Goal: Check status: Check status

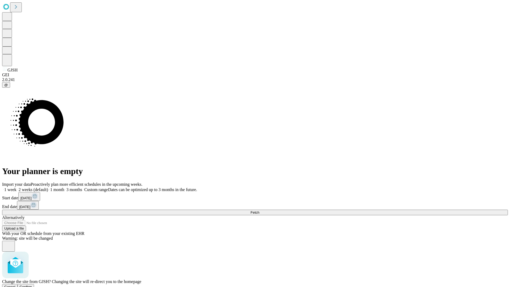
click at [32, 285] on span "Confirm" at bounding box center [26, 287] width 12 height 4
click at [16, 187] on label "1 week" at bounding box center [9, 189] width 14 height 5
click at [259, 210] on span "Fetch" at bounding box center [254, 212] width 9 height 4
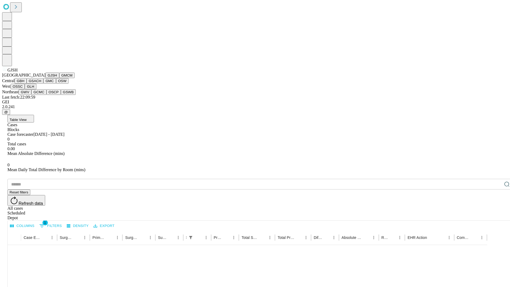
click at [59, 78] on button "GMCM" at bounding box center [66, 76] width 15 height 6
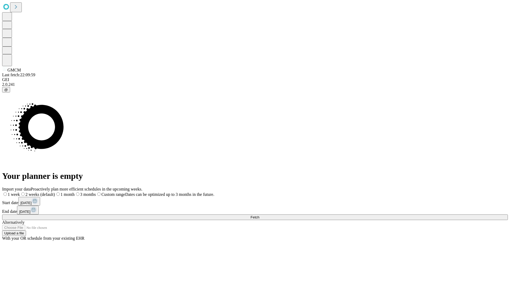
click at [20, 192] on label "1 week" at bounding box center [11, 194] width 18 height 5
click at [259, 215] on span "Fetch" at bounding box center [254, 217] width 9 height 4
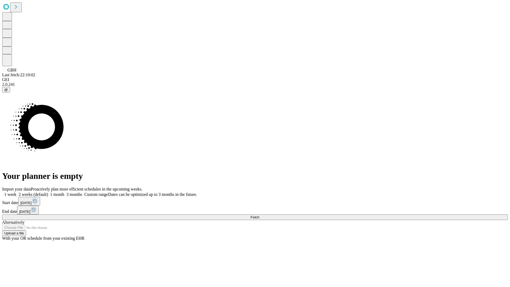
click at [259, 215] on span "Fetch" at bounding box center [254, 217] width 9 height 4
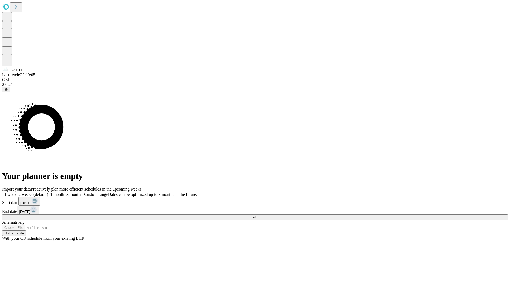
click at [16, 192] on label "1 week" at bounding box center [9, 194] width 14 height 5
click at [259, 215] on span "Fetch" at bounding box center [254, 217] width 9 height 4
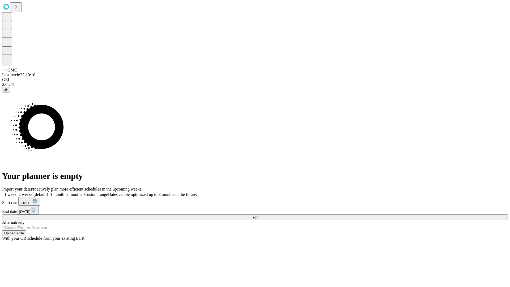
click at [16, 192] on label "1 week" at bounding box center [9, 194] width 14 height 5
click at [259, 215] on span "Fetch" at bounding box center [254, 217] width 9 height 4
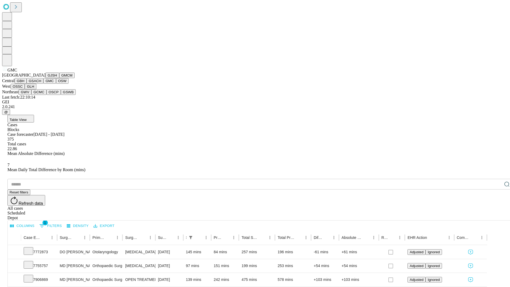
click at [56, 84] on button "OSW" at bounding box center [62, 81] width 13 height 6
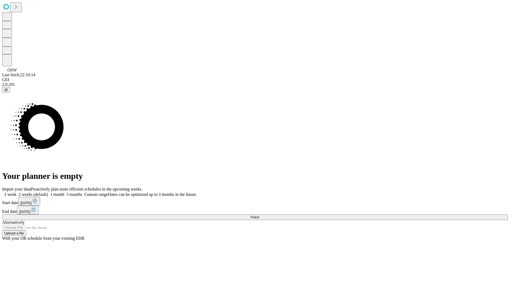
click at [16, 192] on label "1 week" at bounding box center [9, 194] width 14 height 5
click at [259, 215] on span "Fetch" at bounding box center [254, 217] width 9 height 4
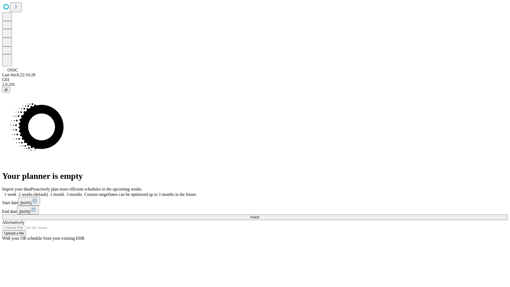
click at [16, 192] on label "1 week" at bounding box center [9, 194] width 14 height 5
click at [259, 215] on span "Fetch" at bounding box center [254, 217] width 9 height 4
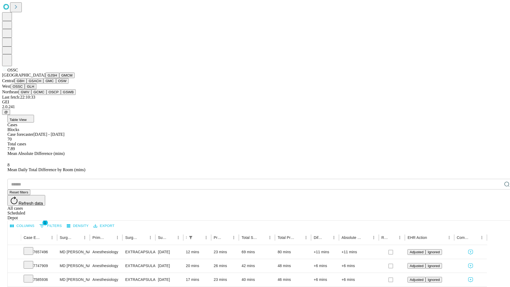
click at [36, 89] on button "GLH" at bounding box center [30, 87] width 11 height 6
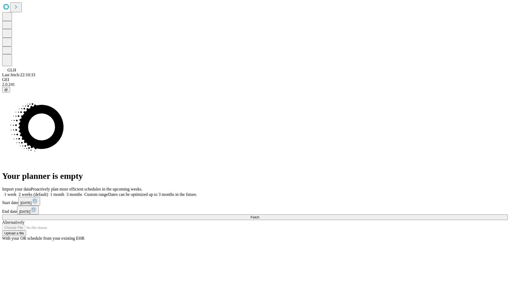
click at [16, 192] on label "1 week" at bounding box center [9, 194] width 14 height 5
click at [259, 215] on span "Fetch" at bounding box center [254, 217] width 9 height 4
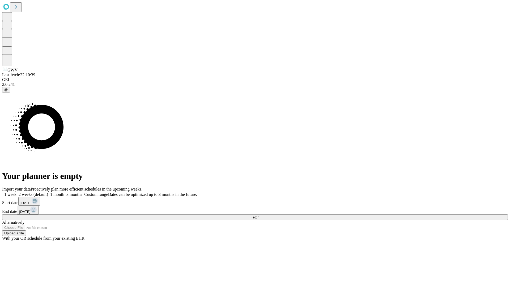
click at [16, 192] on label "1 week" at bounding box center [9, 194] width 14 height 5
click at [259, 215] on span "Fetch" at bounding box center [254, 217] width 9 height 4
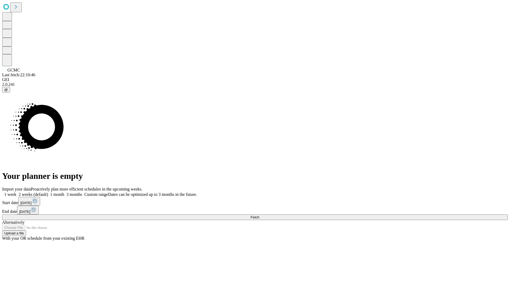
click at [16, 192] on label "1 week" at bounding box center [9, 194] width 14 height 5
click at [259, 215] on span "Fetch" at bounding box center [254, 217] width 9 height 4
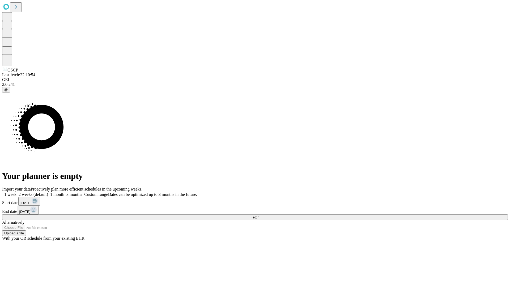
click at [16, 192] on label "1 week" at bounding box center [9, 194] width 14 height 5
click at [259, 215] on span "Fetch" at bounding box center [254, 217] width 9 height 4
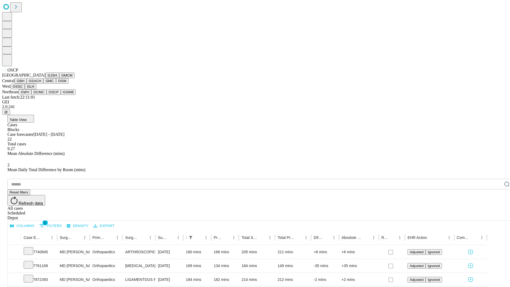
click at [61, 95] on button "GSWB" at bounding box center [68, 92] width 15 height 6
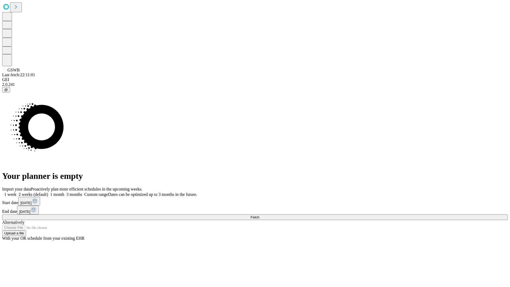
click at [16, 192] on label "1 week" at bounding box center [9, 194] width 14 height 5
click at [259, 215] on span "Fetch" at bounding box center [254, 217] width 9 height 4
